Goal: Navigation & Orientation: Find specific page/section

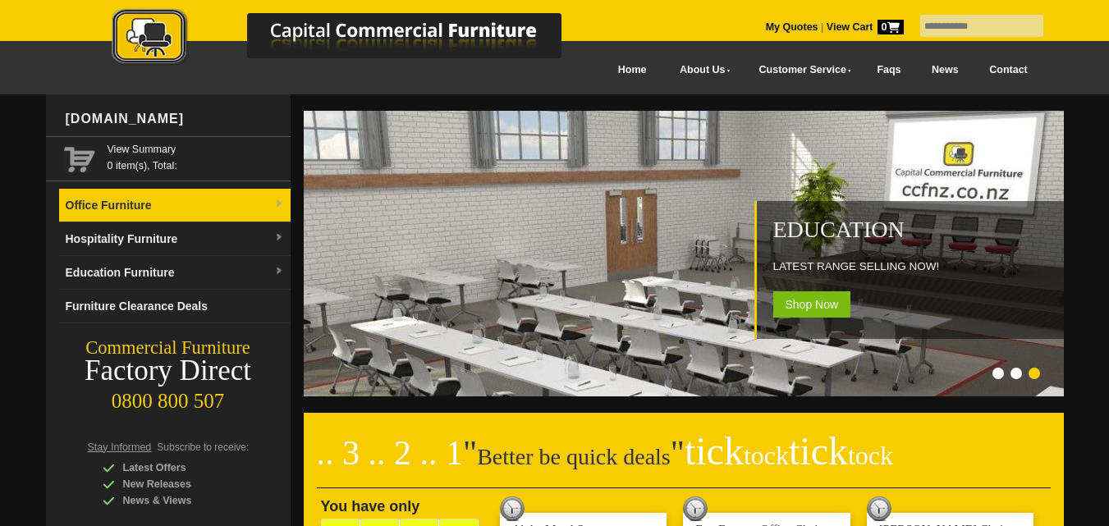
click at [279, 202] on img at bounding box center [279, 205] width 10 height 10
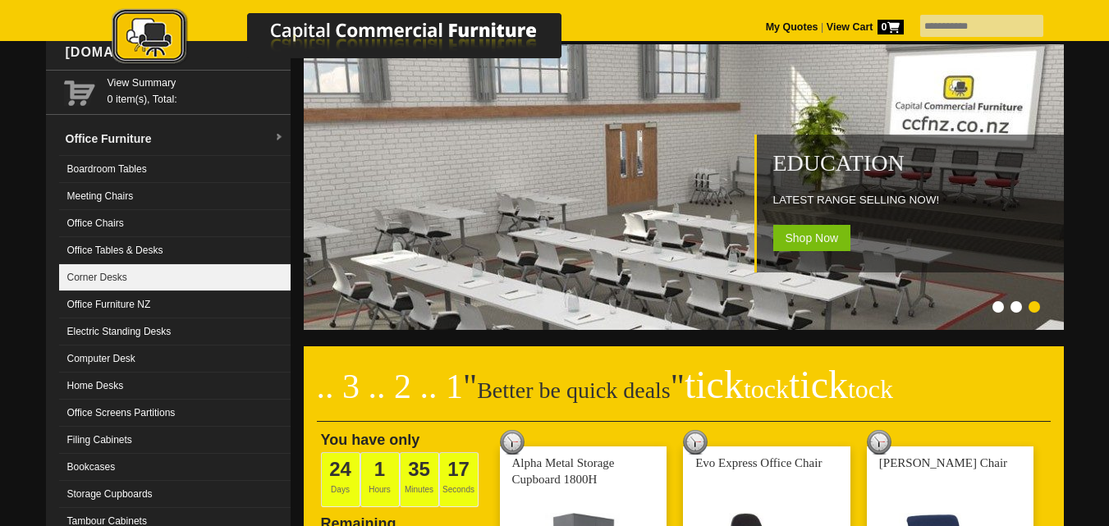
scroll to position [79, 0]
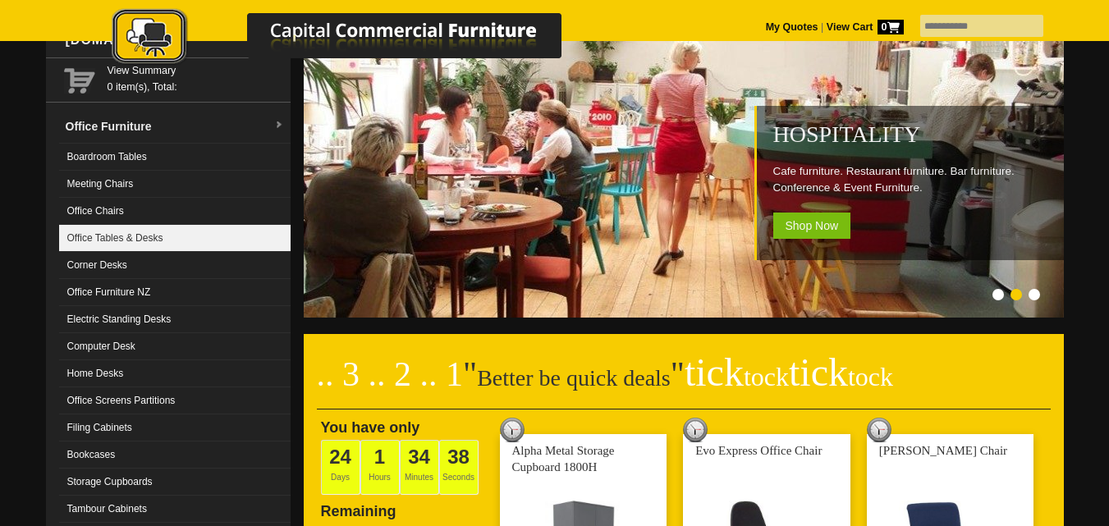
click at [114, 239] on link "Office Tables & Desks" at bounding box center [175, 238] width 232 height 27
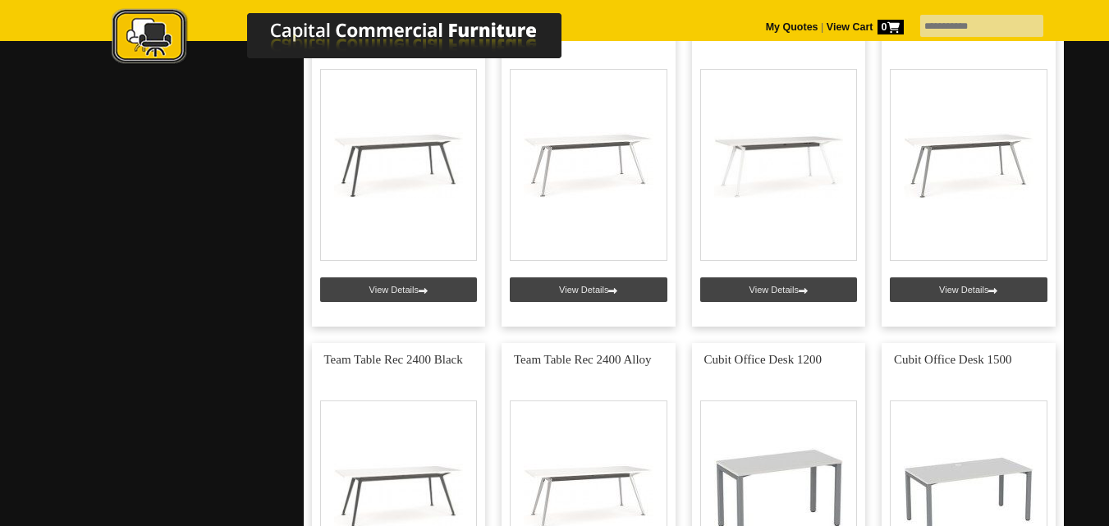
scroll to position [3089, 0]
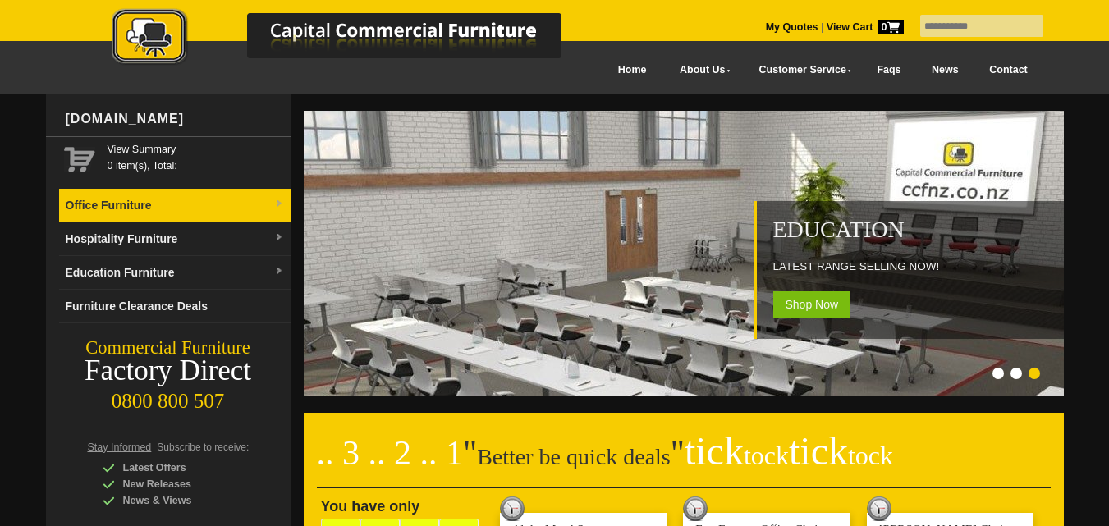
click at [278, 201] on img at bounding box center [279, 205] width 10 height 10
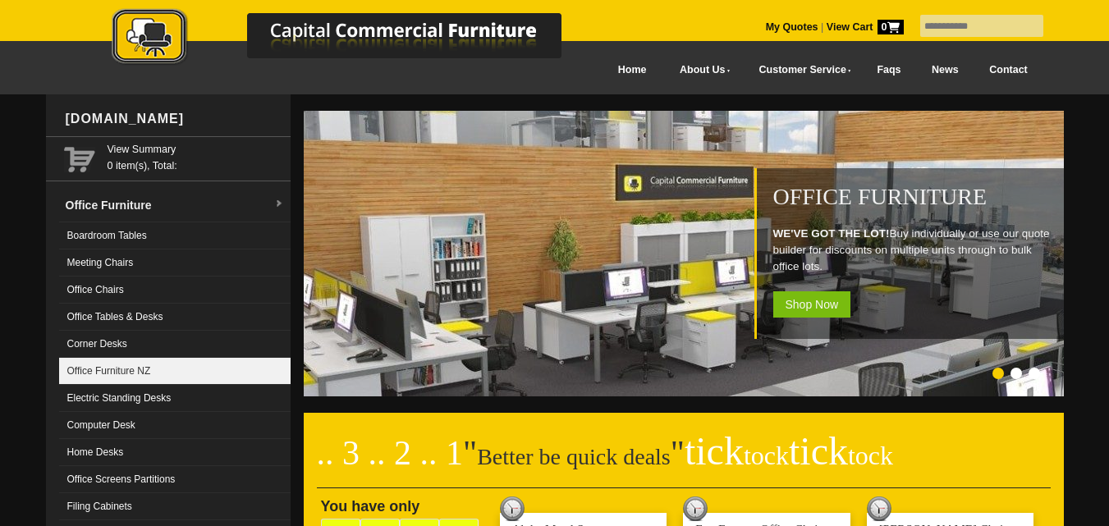
click at [122, 365] on link "Office Furniture NZ" at bounding box center [175, 371] width 232 height 27
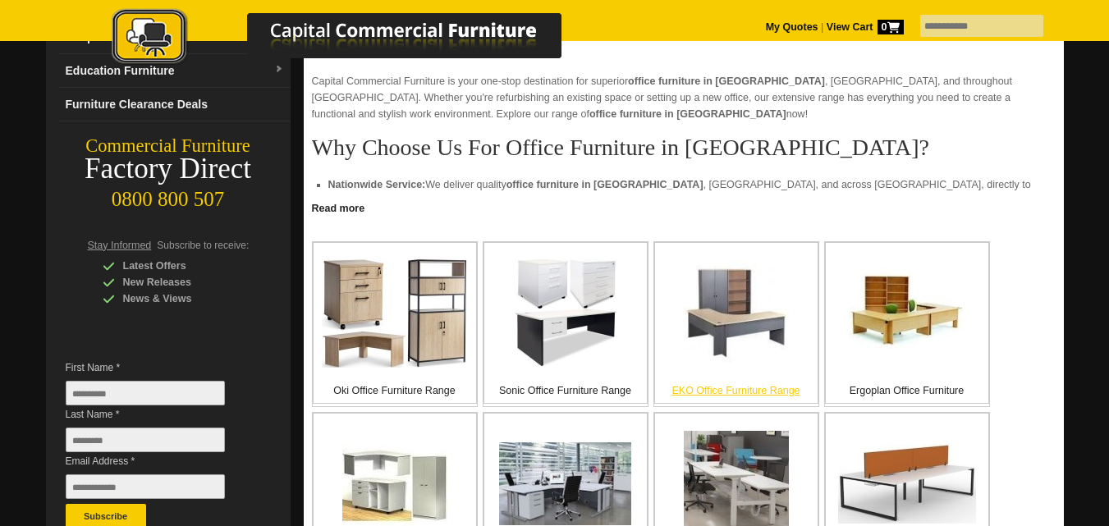
scroll to position [201, 0]
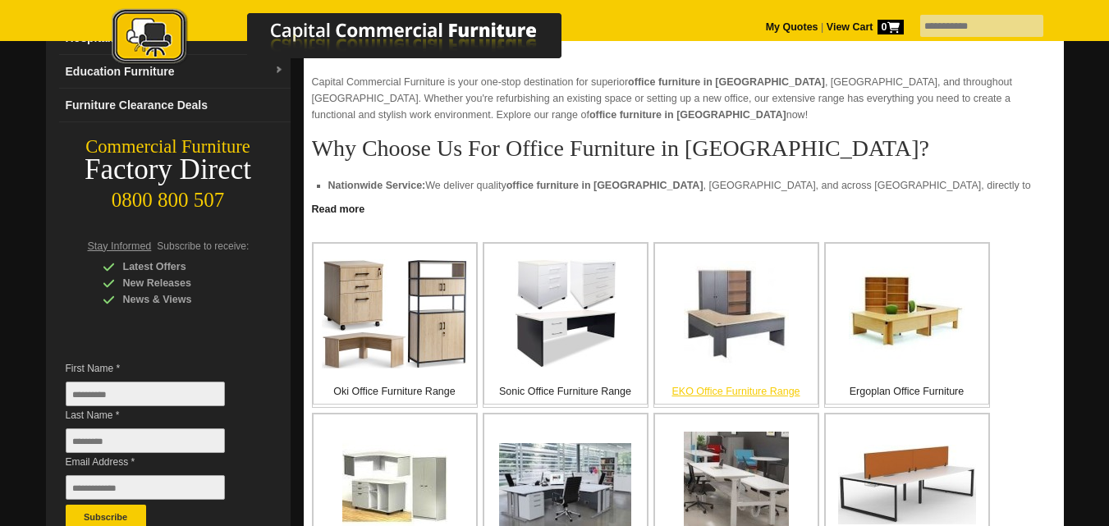
click at [742, 382] on div "EKO Office Furniture Range" at bounding box center [736, 324] width 164 height 162
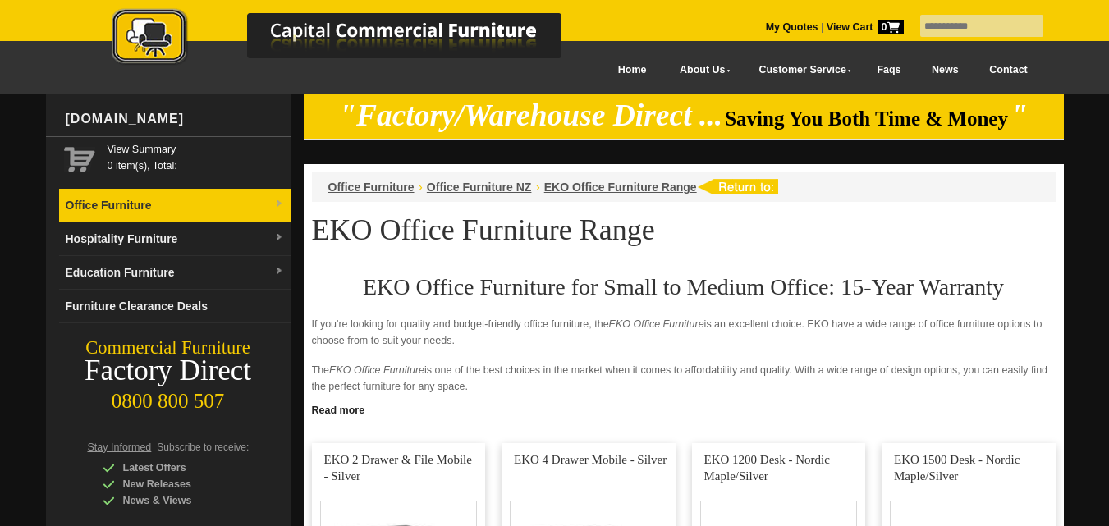
click at [282, 200] on img at bounding box center [279, 205] width 10 height 10
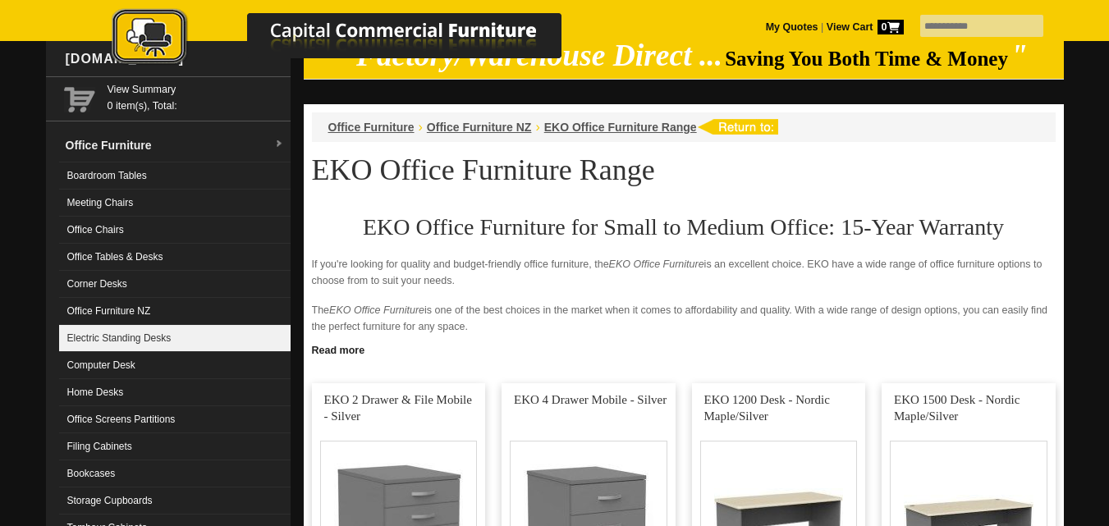
scroll to position [61, 0]
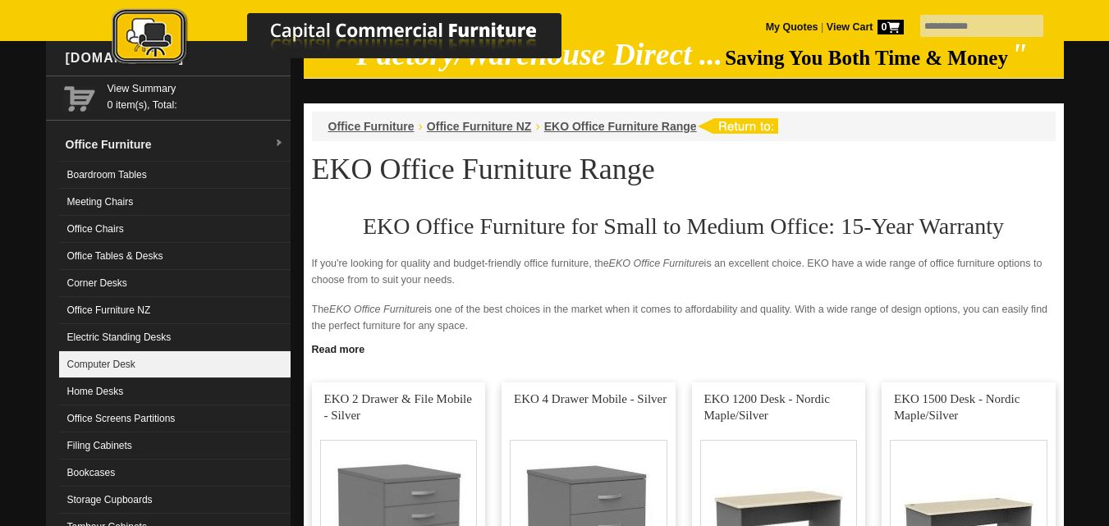
click at [102, 360] on link "Computer Desk" at bounding box center [175, 364] width 232 height 27
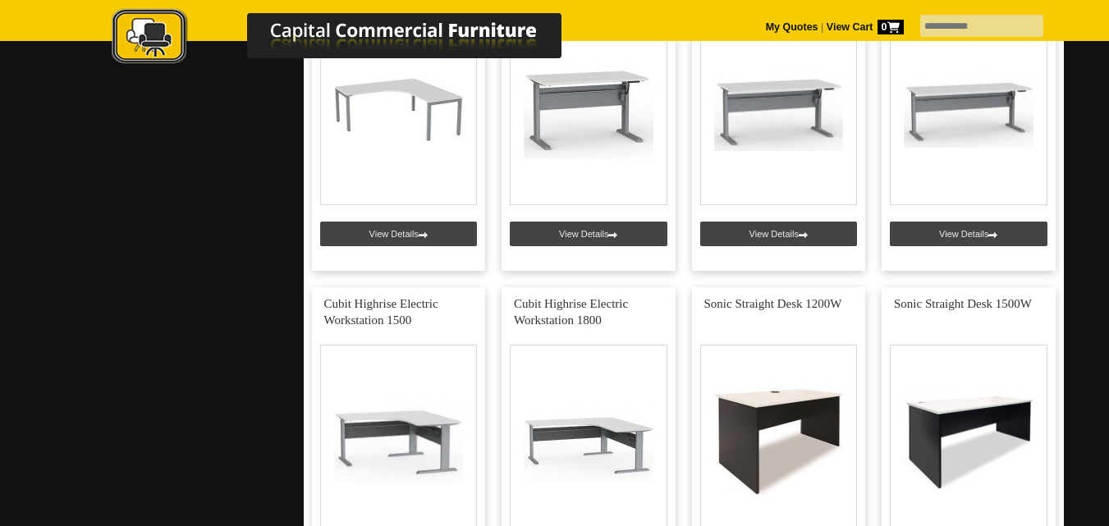
scroll to position [3474, 0]
